Goal: Task Accomplishment & Management: Use online tool/utility

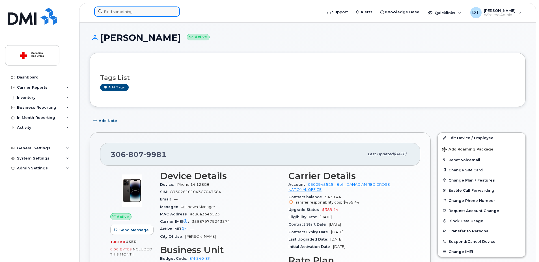
click at [147, 11] on input at bounding box center [137, 12] width 86 height 10
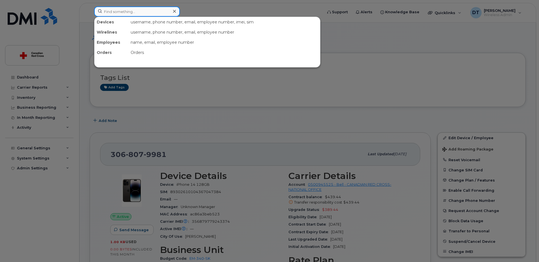
paste input "[PHONE_NUMBER]"
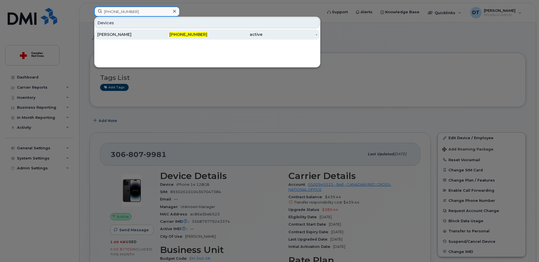
type input "[PHONE_NUMBER]"
click at [134, 34] on div "[PERSON_NAME]" at bounding box center [124, 35] width 55 height 6
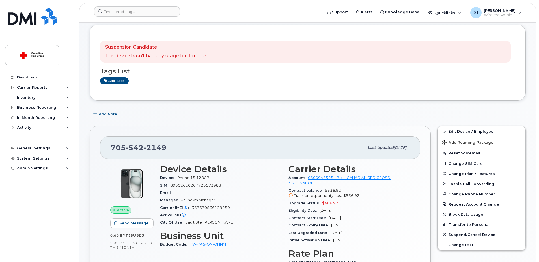
scroll to position [57, 0]
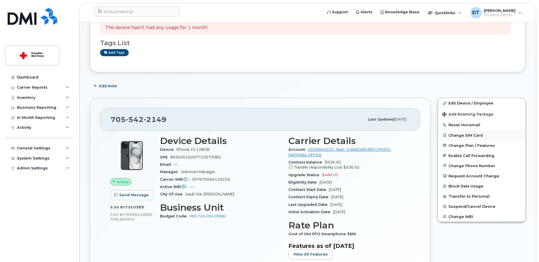
click at [471, 135] on button "Change SIM Card" at bounding box center [482, 135] width 88 height 10
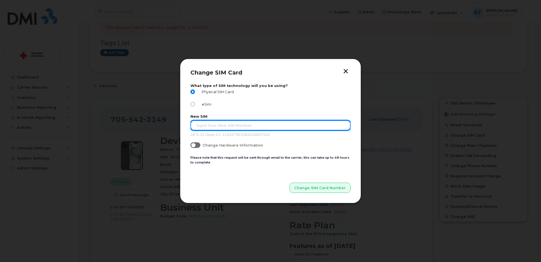
click at [218, 127] on input "text" at bounding box center [270, 125] width 160 height 10
click at [251, 125] on input "text" at bounding box center [270, 125] width 160 height 10
paste input "89302610207414485828"
type input "89302610207414485828"
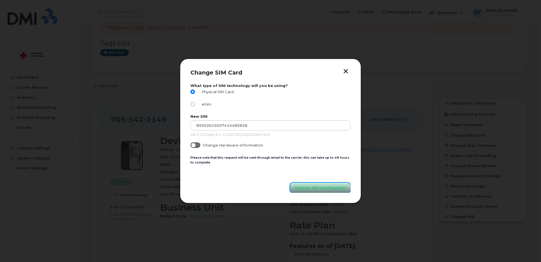
click at [315, 188] on span "Change SIM Card Number" at bounding box center [319, 187] width 51 height 5
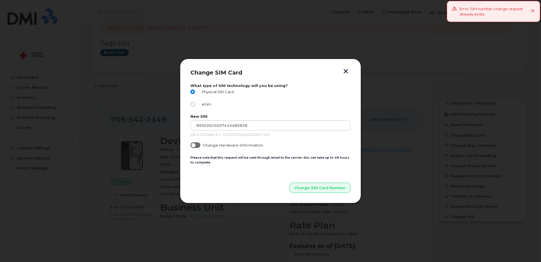
click at [533, 10] on icon at bounding box center [533, 11] width 4 height 4
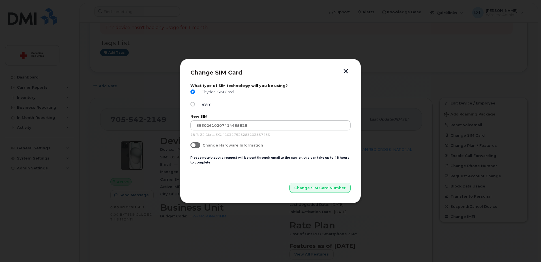
click at [348, 72] on button "button" at bounding box center [345, 72] width 8 height 6
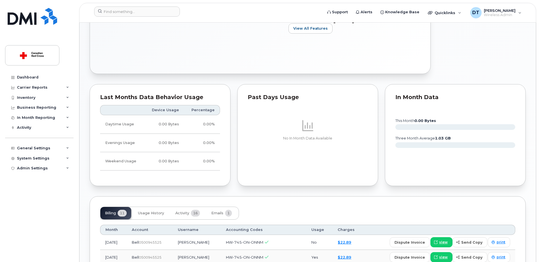
scroll to position [368, 0]
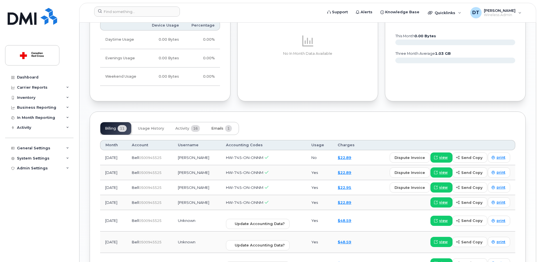
click at [217, 129] on span "Emails" at bounding box center [217, 128] width 12 height 5
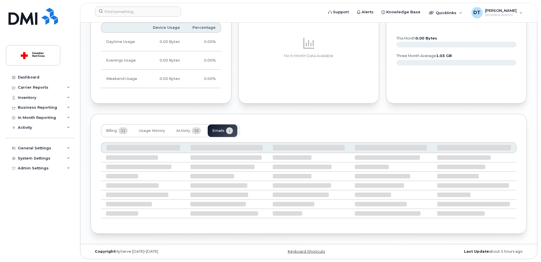
scroll to position [310, 0]
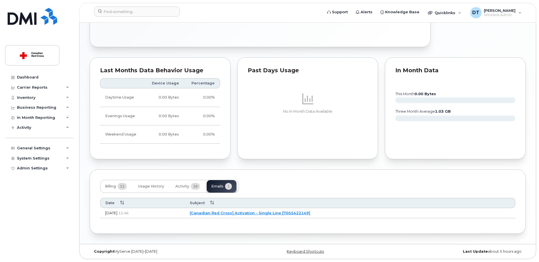
click at [269, 215] on link "[Canadian Red Cross] Activation - Single Line [7055422149]" at bounding box center [250, 213] width 120 height 5
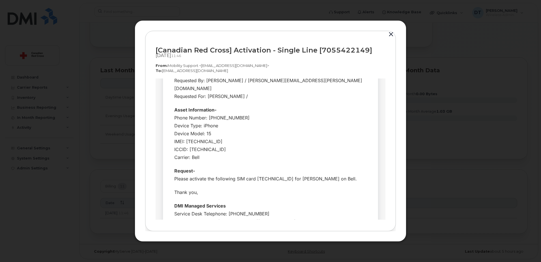
scroll to position [45, 0]
